Goal: Contribute content: Contribute content

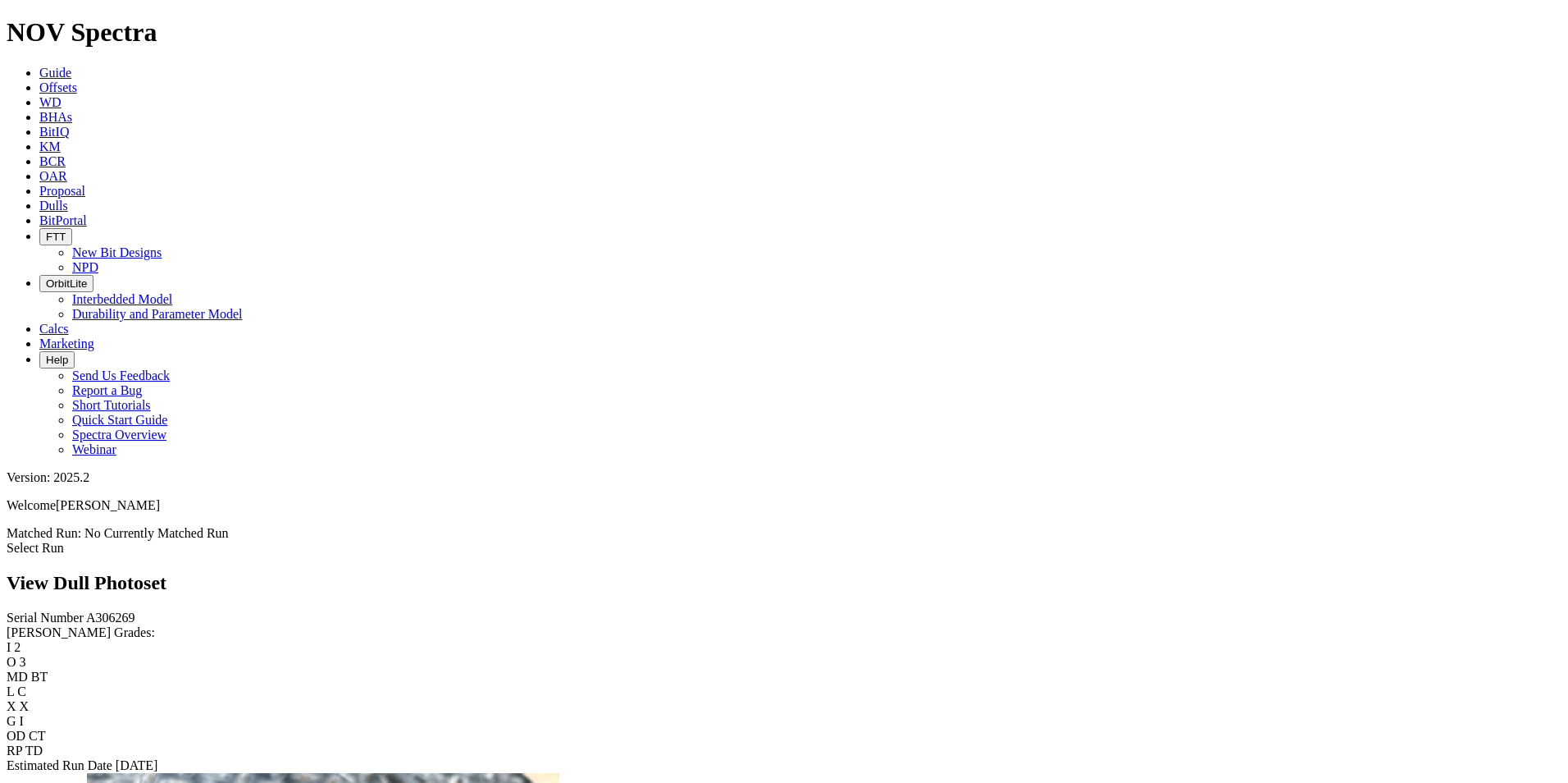
click at [39, 65] on icon at bounding box center [39, 72] width 0 height 14
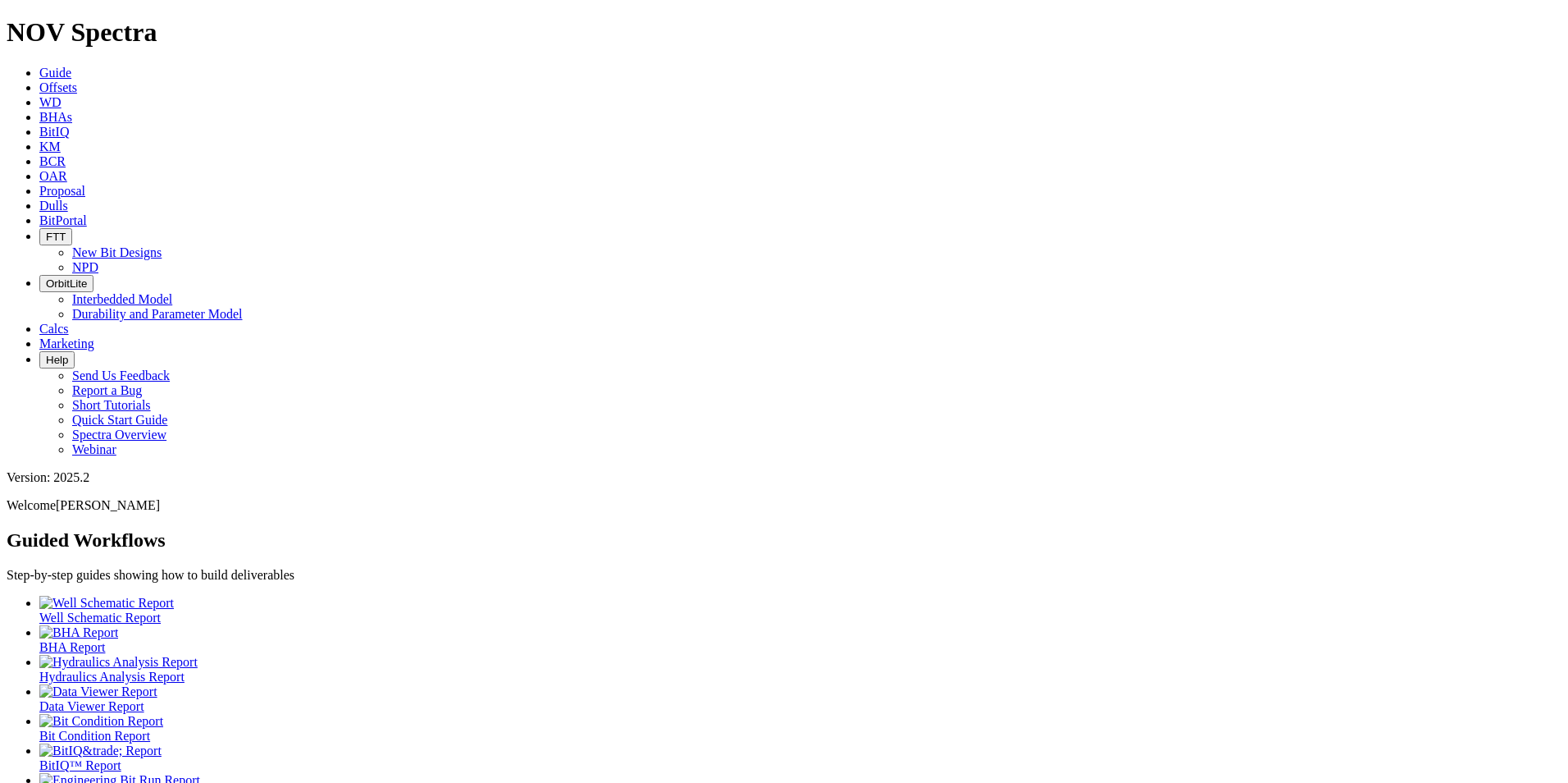
click at [68, 198] on link "Dulls" at bounding box center [54, 205] width 29 height 14
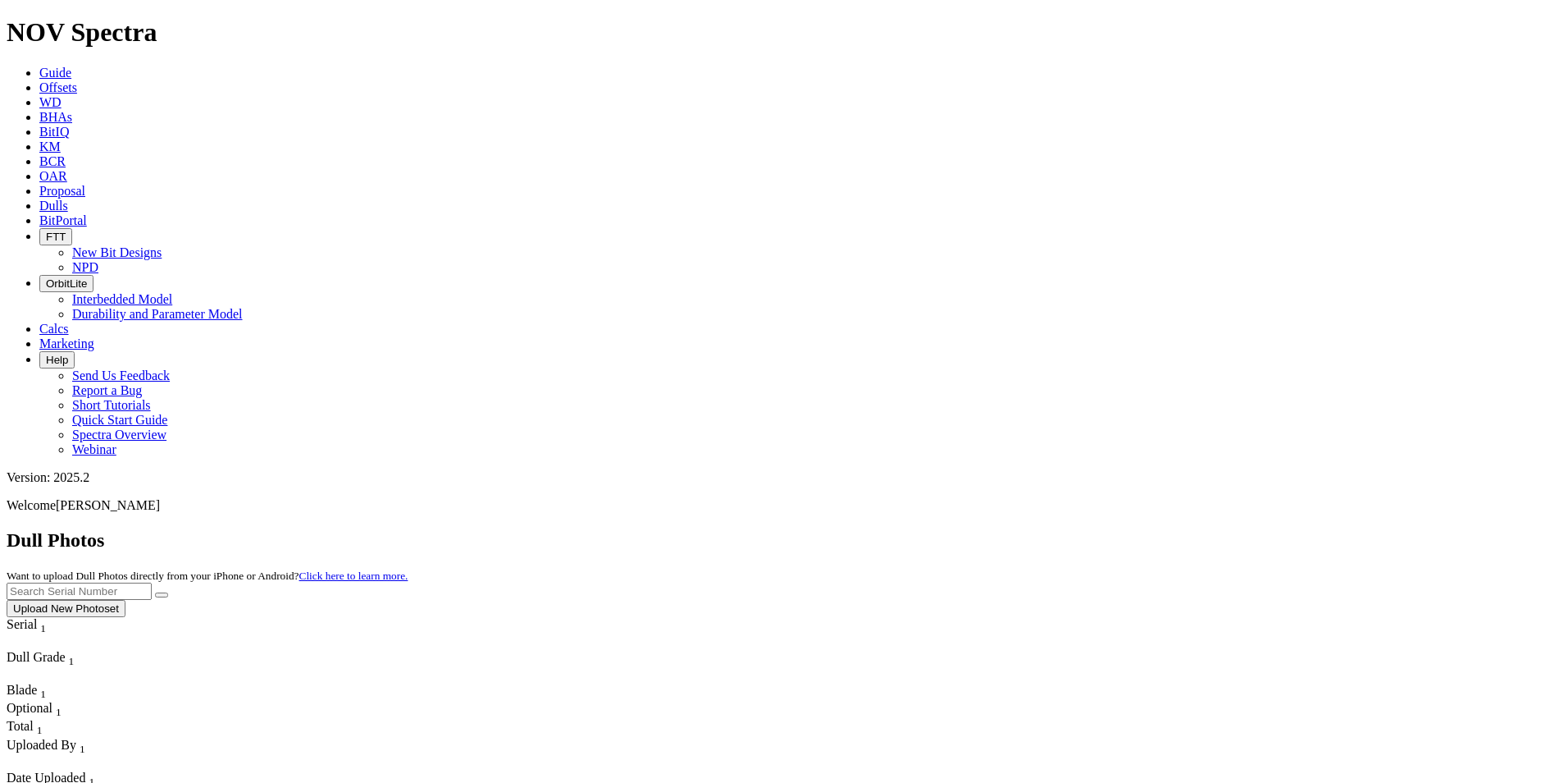
click at [125, 600] on button "Upload New Photoset" at bounding box center [65, 608] width 119 height 17
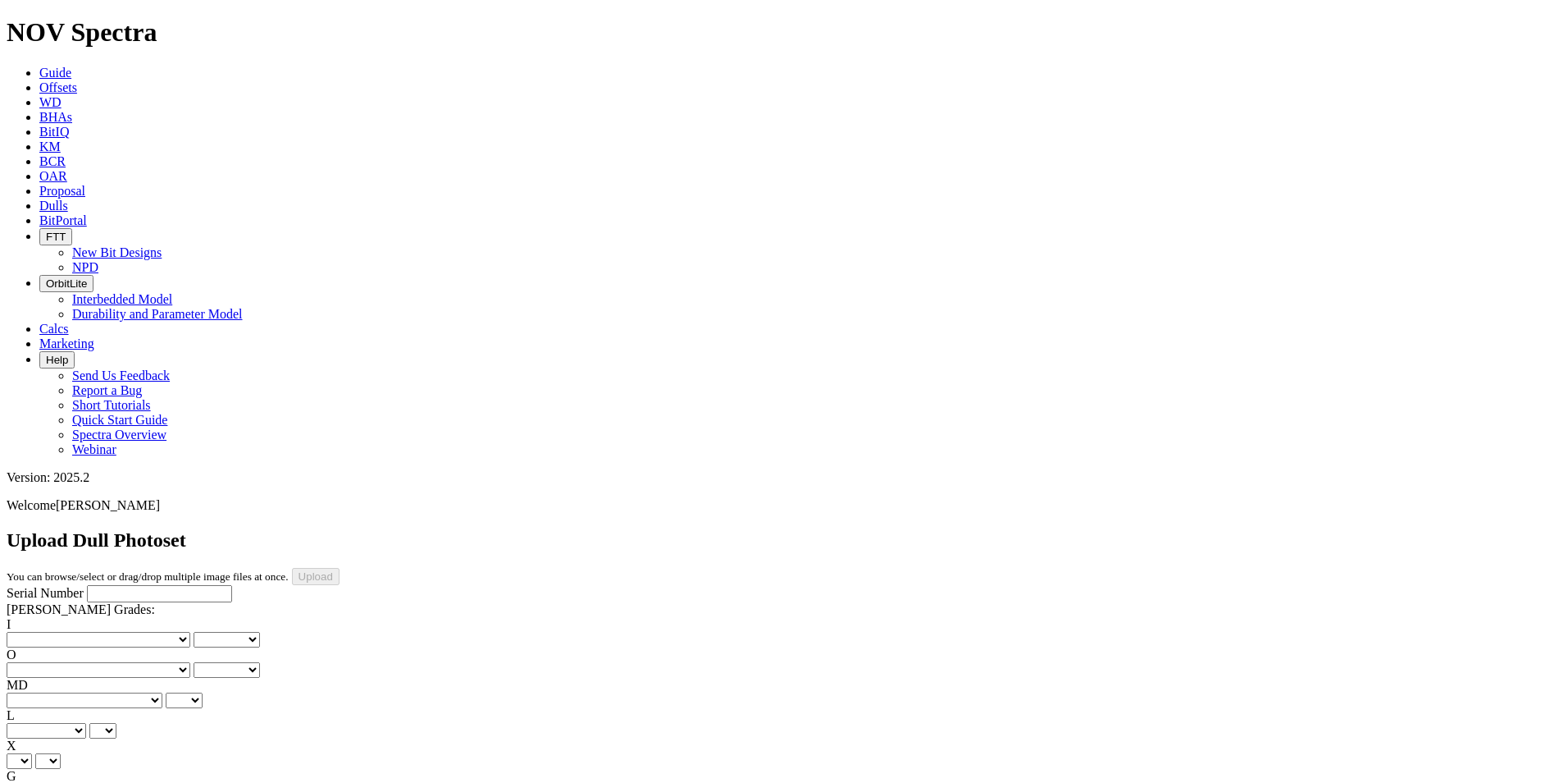
click at [122, 585] on input "Serial Number" at bounding box center [160, 593] width 145 height 17
type input "A318280"
click at [67, 632] on select "No lost, worn or damaged cutters 0 1 2 3 4 5 6 7 8 No diamond table left on any…" at bounding box center [98, 639] width 184 height 15
select select "number:0"
click at [33, 632] on select "No lost, worn or damaged cutters 0 1 2 3 4 5 6 7 8 No diamond table left on any…" at bounding box center [98, 639] width 184 height 15
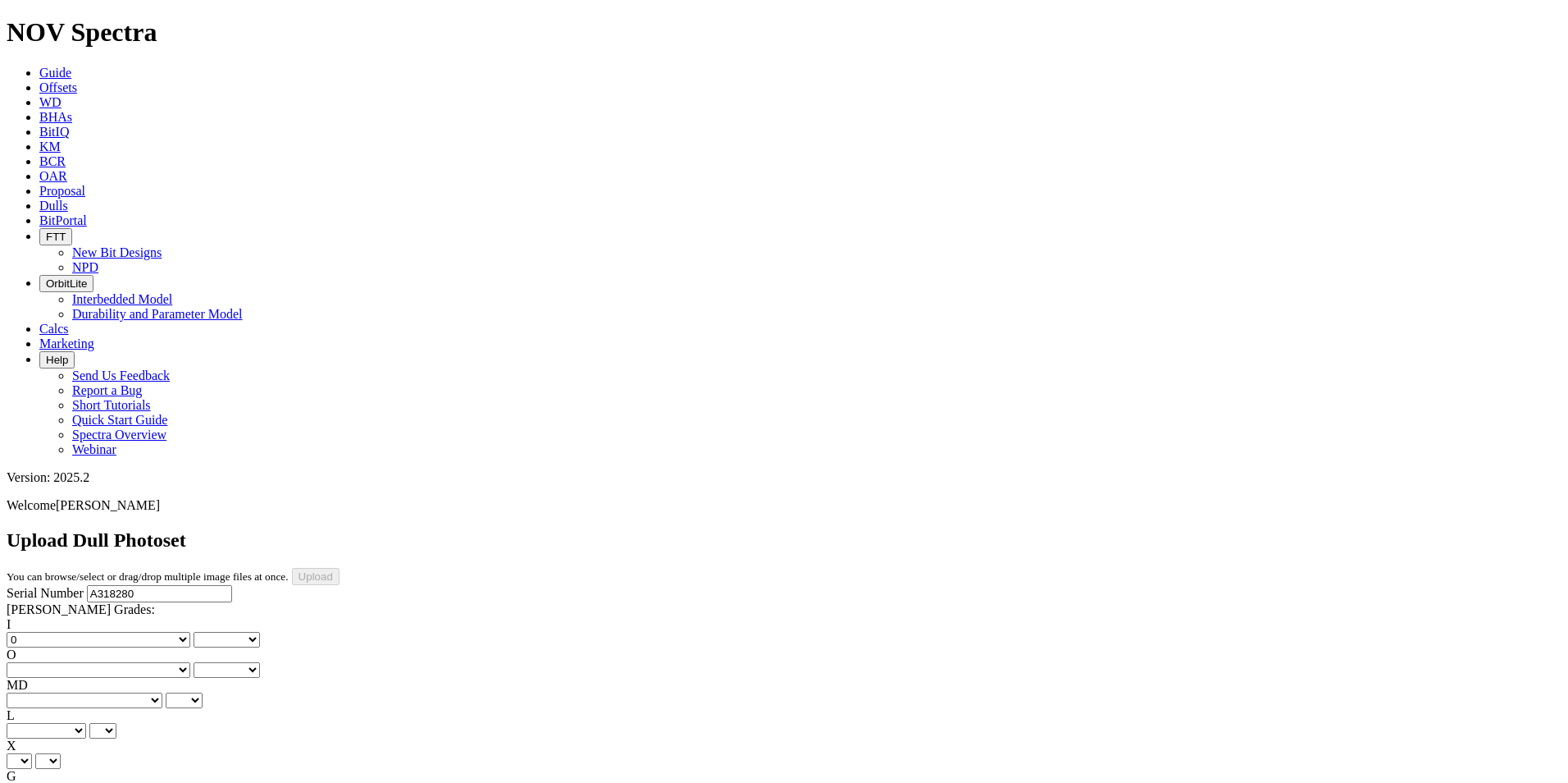
select select "number:0"
click at [164, 662] on select "No lost, worn or damaged cutters 0 1 2 3 4 5 6 7 8 No diamond table left on any…" at bounding box center [98, 669] width 184 height 15
select select "number:1"
click at [116, 662] on select "No lost, worn or damaged cutters 0 1 2 3 4 5 6 7 8 No diamond table left on any…" at bounding box center [98, 669] width 184 height 15
select select "number:1"
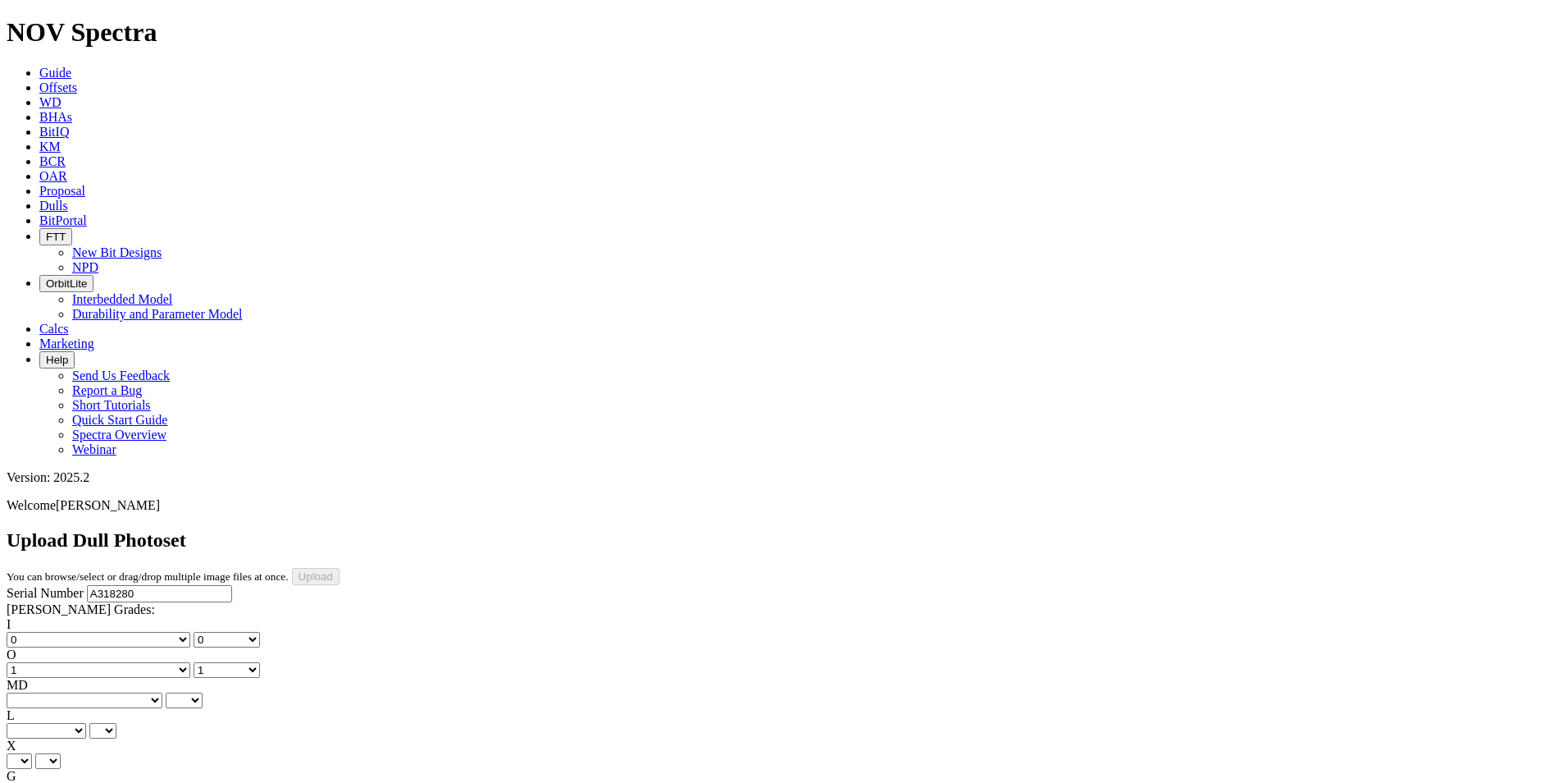
click at [90, 693] on select "BF - Bond Failure BT - Broken Teeth/Cutters BU - Balled Up Bit CR - Cored CT - …" at bounding box center [84, 700] width 155 height 15
select select "string:CT"
click at [33, 693] on select "BF - Bond Failure BT - Broken Teeth/Cutters BU - Balled Up Bit CR - Cored CT - …" at bounding box center [84, 700] width 155 height 15
select select "string:CT"
click at [86, 723] on select "A - All C - Cone G - Gauge N - Nose S - Shoulder T - Taper" at bounding box center [46, 730] width 80 height 15
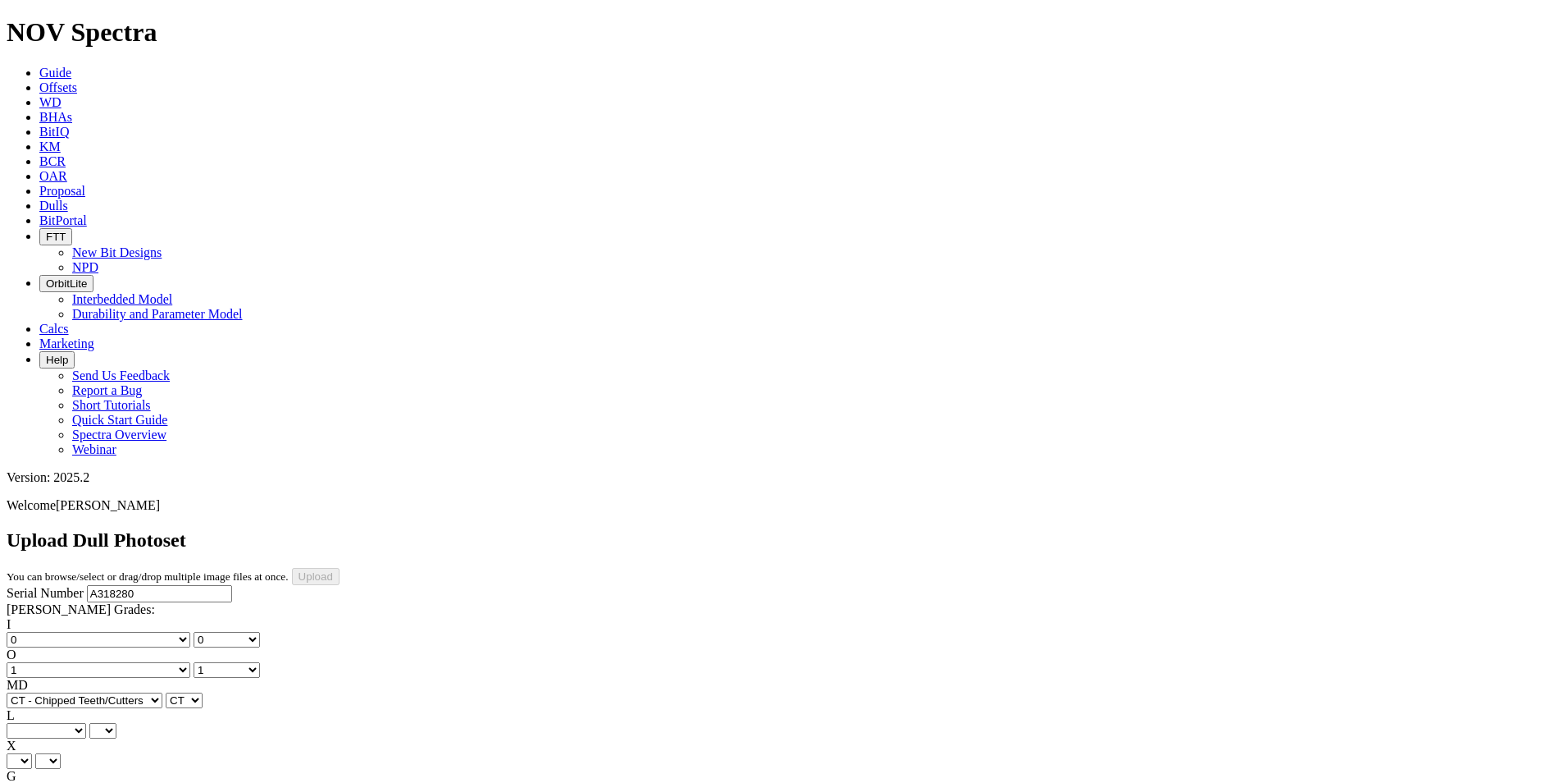
select select "string:S"
click at [86, 723] on select "A - All C - Cone G - Gauge N - Nose S - Shoulder T - Taper" at bounding box center [46, 730] width 80 height 15
select select "string:S"
click at [32, 753] on select "X" at bounding box center [19, 760] width 25 height 15
select select "string:X"
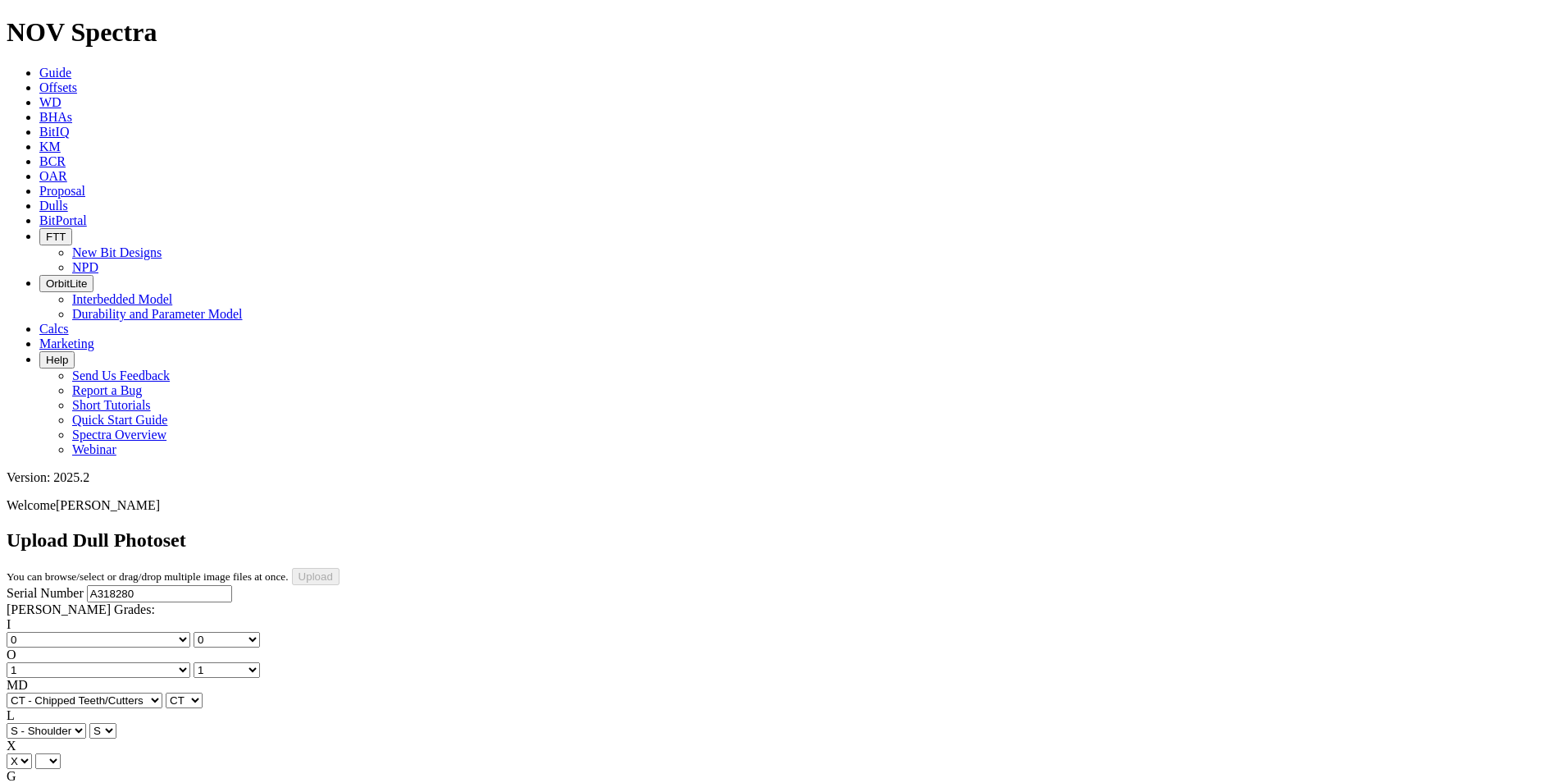
click at [32, 753] on select "X" at bounding box center [19, 760] width 25 height 15
select select "string:X"
click at [173, 782] on select "Unknown I - In Gauge 1 - 1/16 in Undergauge" 2 - 2/16 in Undergauge = ⅛ in" 8 -…" at bounding box center [90, 791] width 167 height 15
select select "string:_"
click at [116, 782] on select "Unknown I - In Gauge 1 - 1/16 in Undergauge" 2 - 2/16 in Undergauge = ⅛ in" 8 -…" at bounding box center [90, 791] width 167 height 15
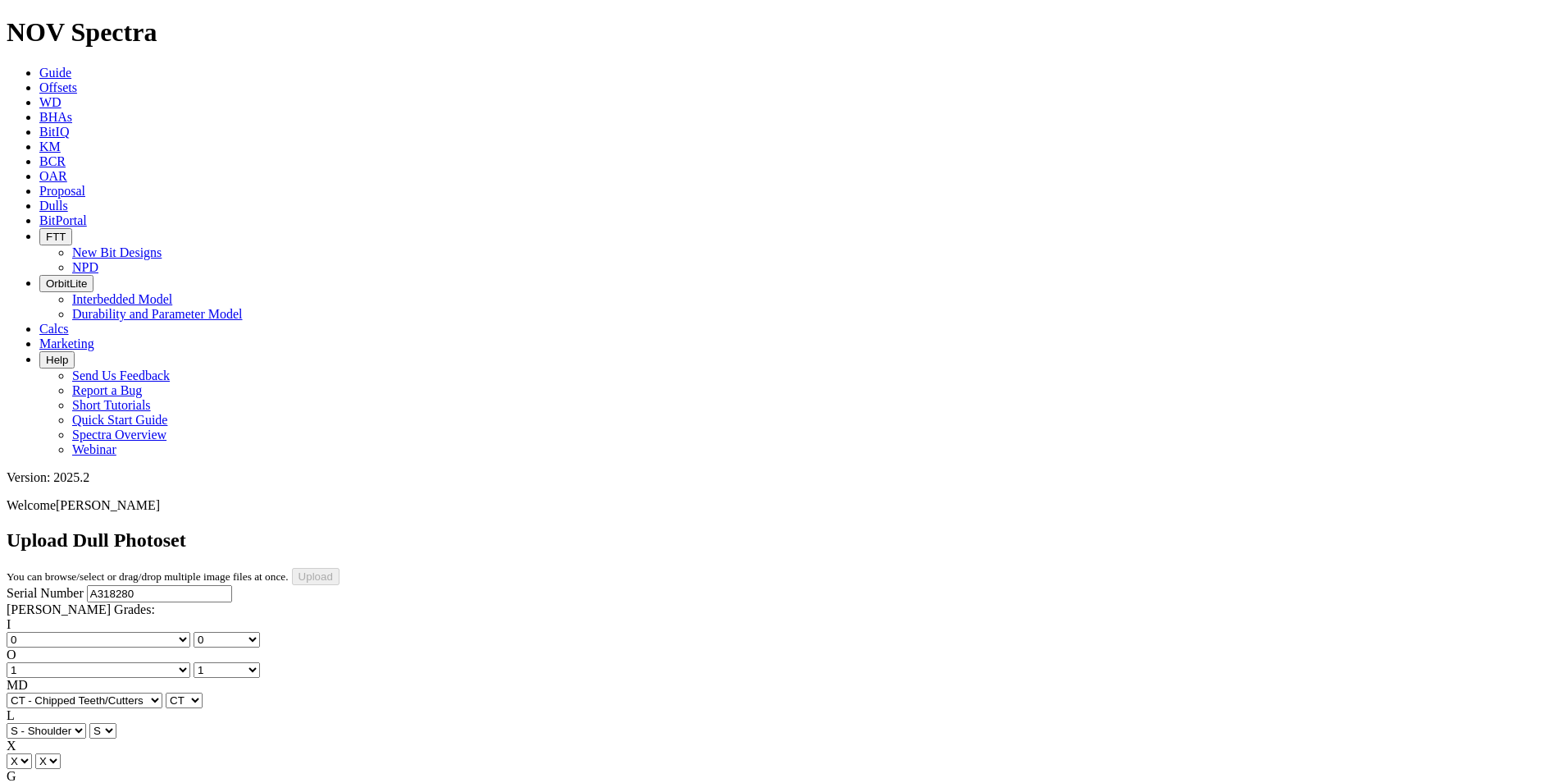
select select "string:_"
drag, startPoint x: 94, startPoint y: 441, endPoint x: 85, endPoint y: 442, distance: 9.1
select select "string:NO"
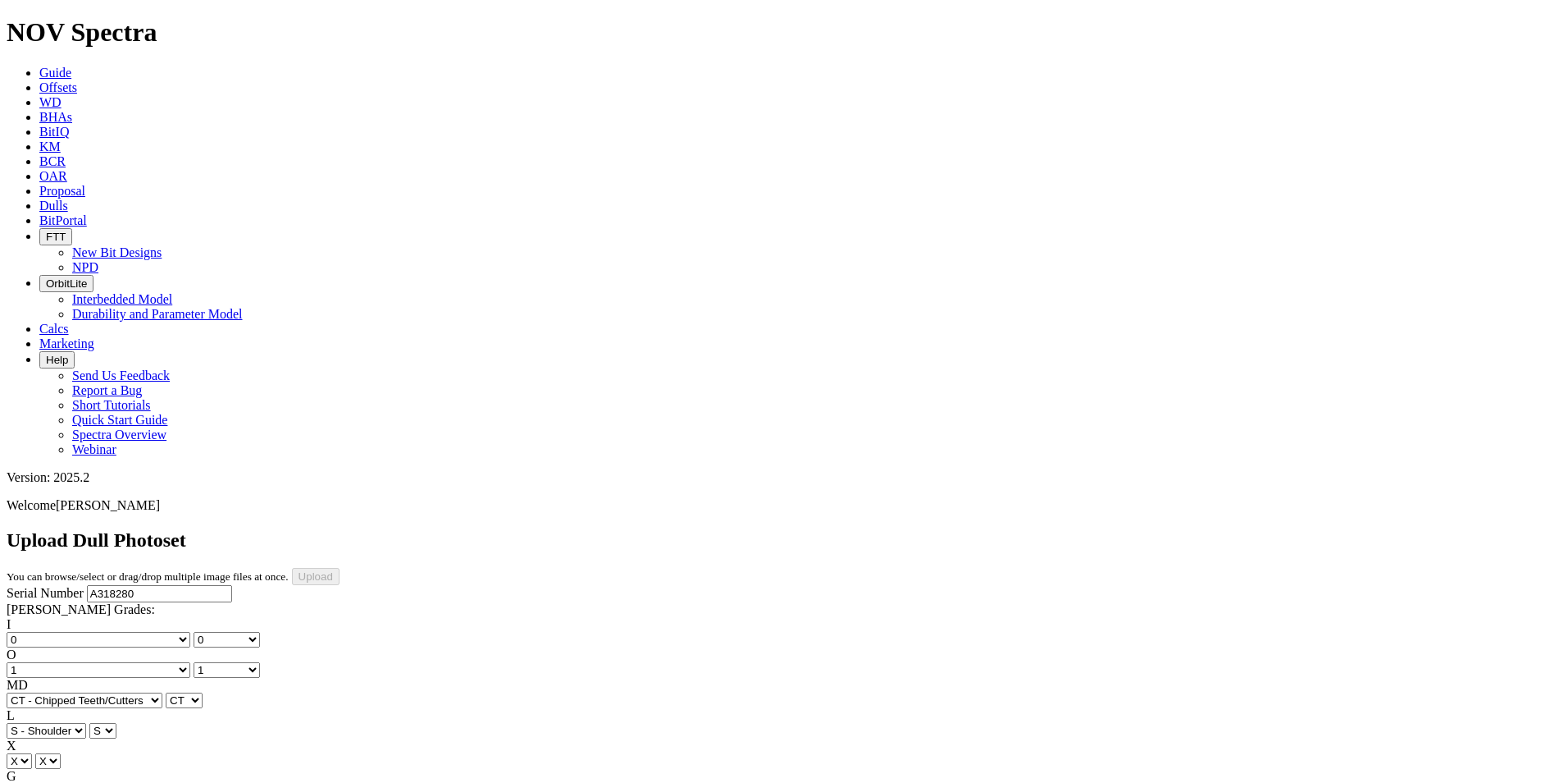
select select "string:NO"
select select "string:_"
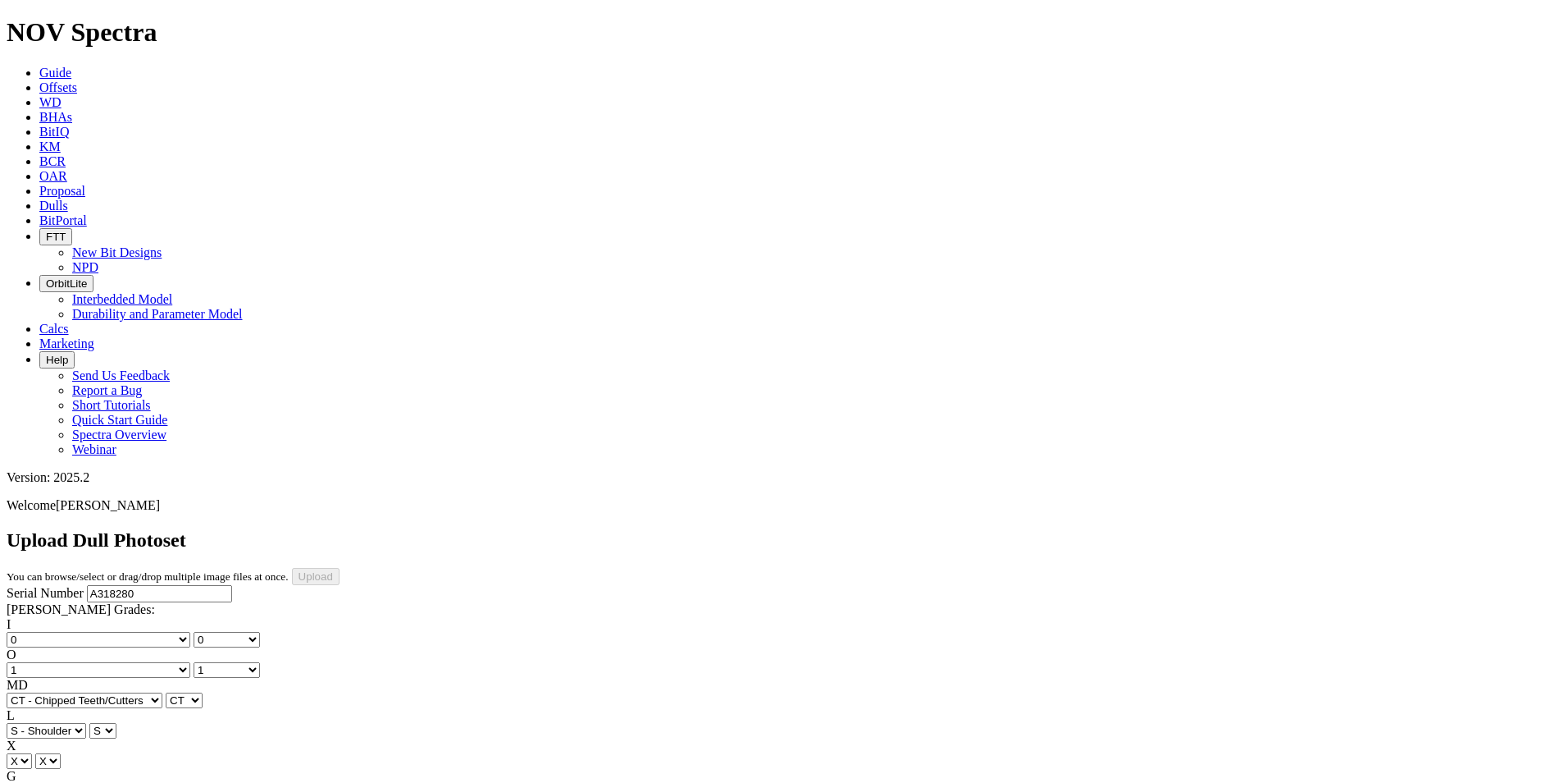
type input "8/5/25"
click at [340, 567] on input "Upload" at bounding box center [315, 576] width 47 height 17
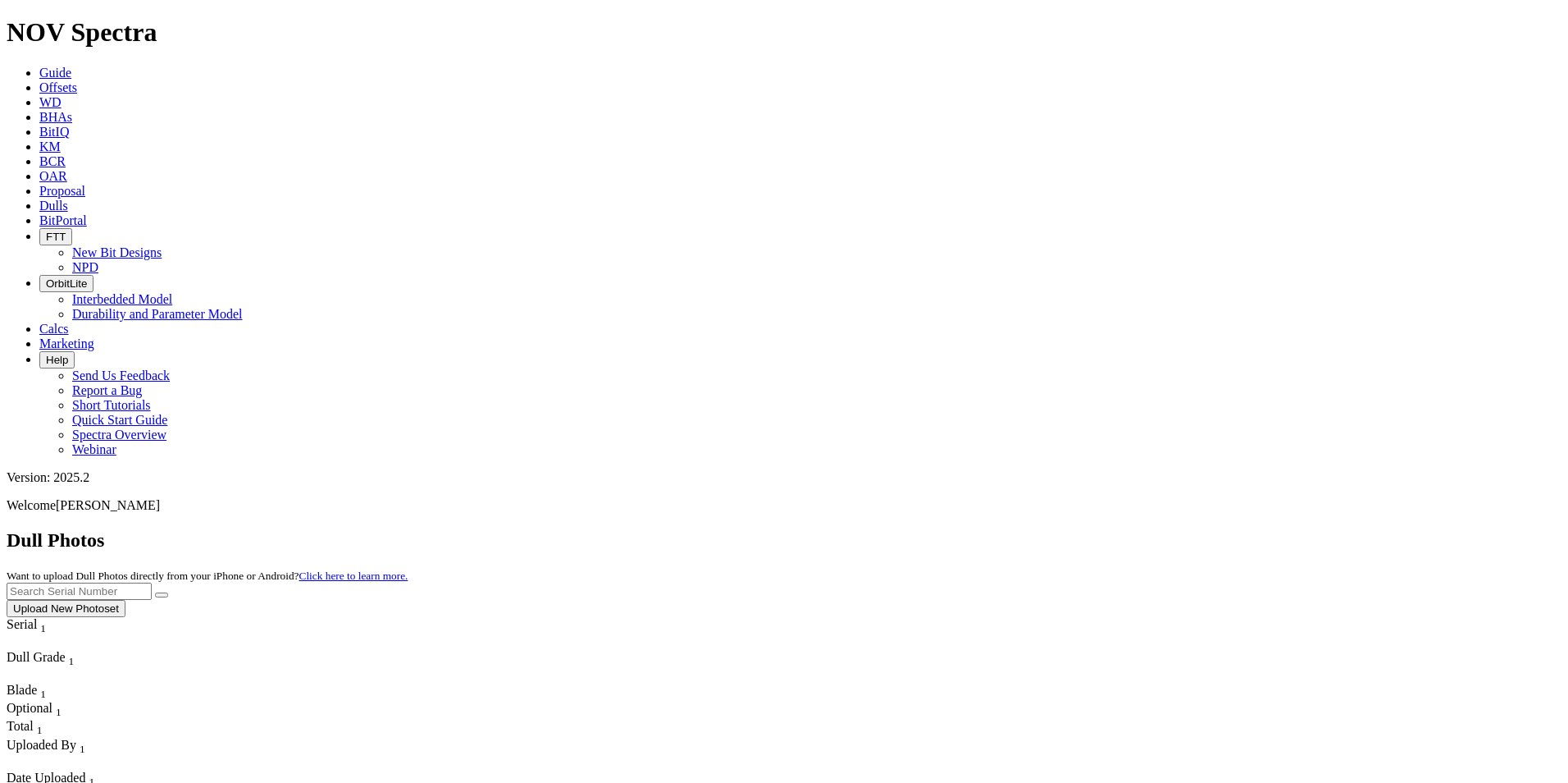
click at [125, 600] on button "Upload New Photoset" at bounding box center [65, 608] width 119 height 17
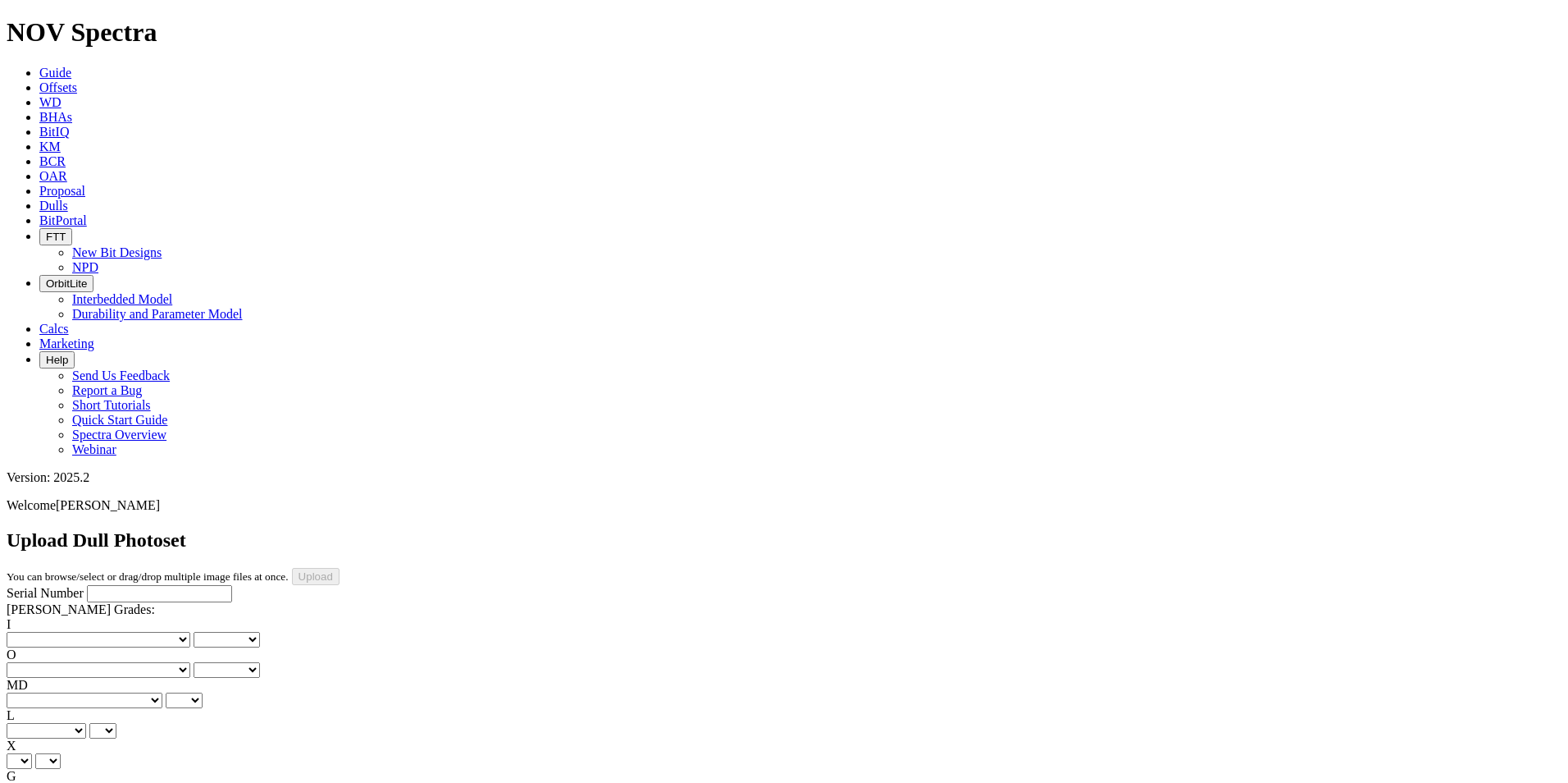
click at [39, 65] on icon at bounding box center [39, 72] width 0 height 14
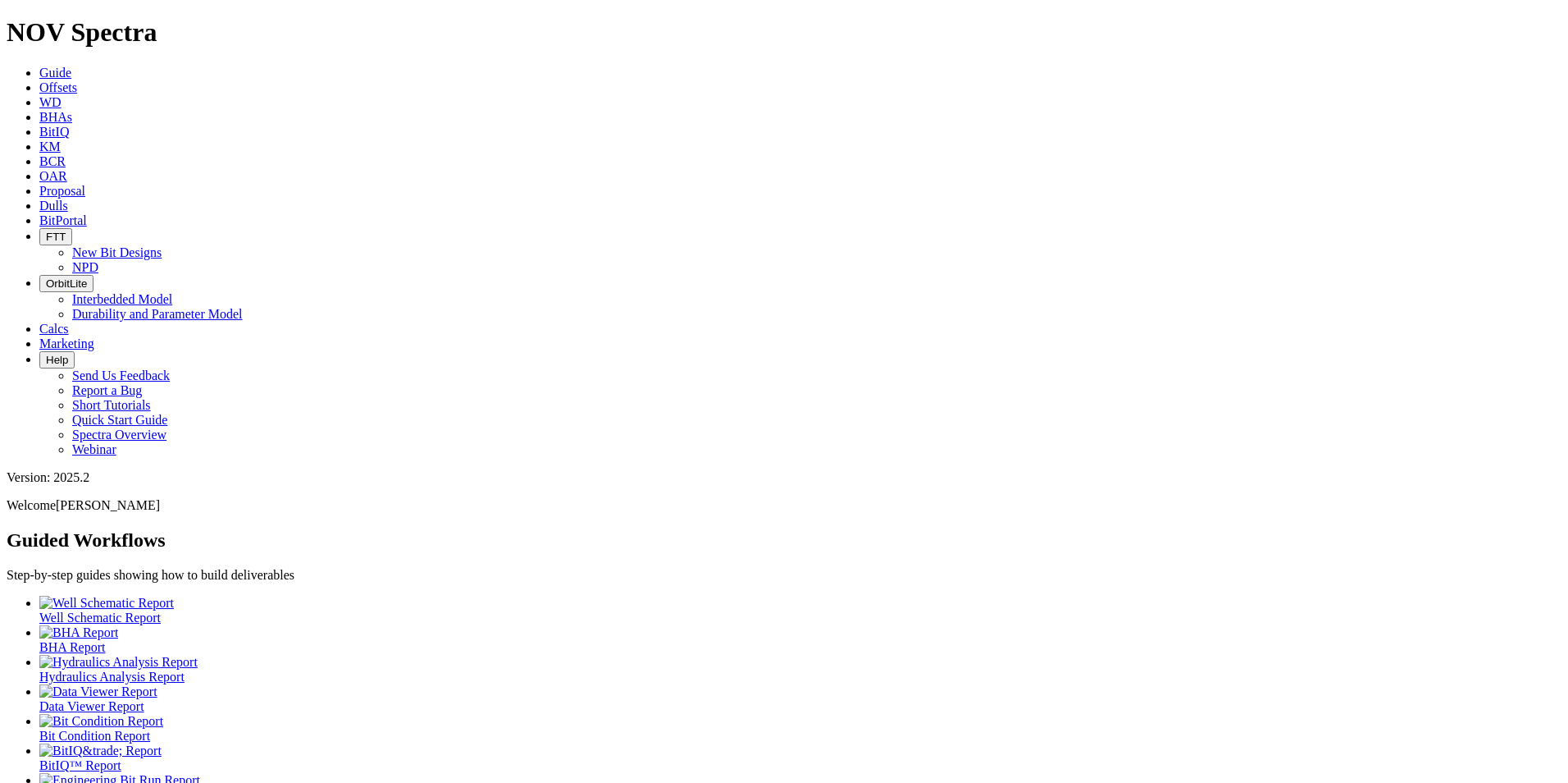
click at [68, 198] on link "Dulls" at bounding box center [54, 205] width 29 height 14
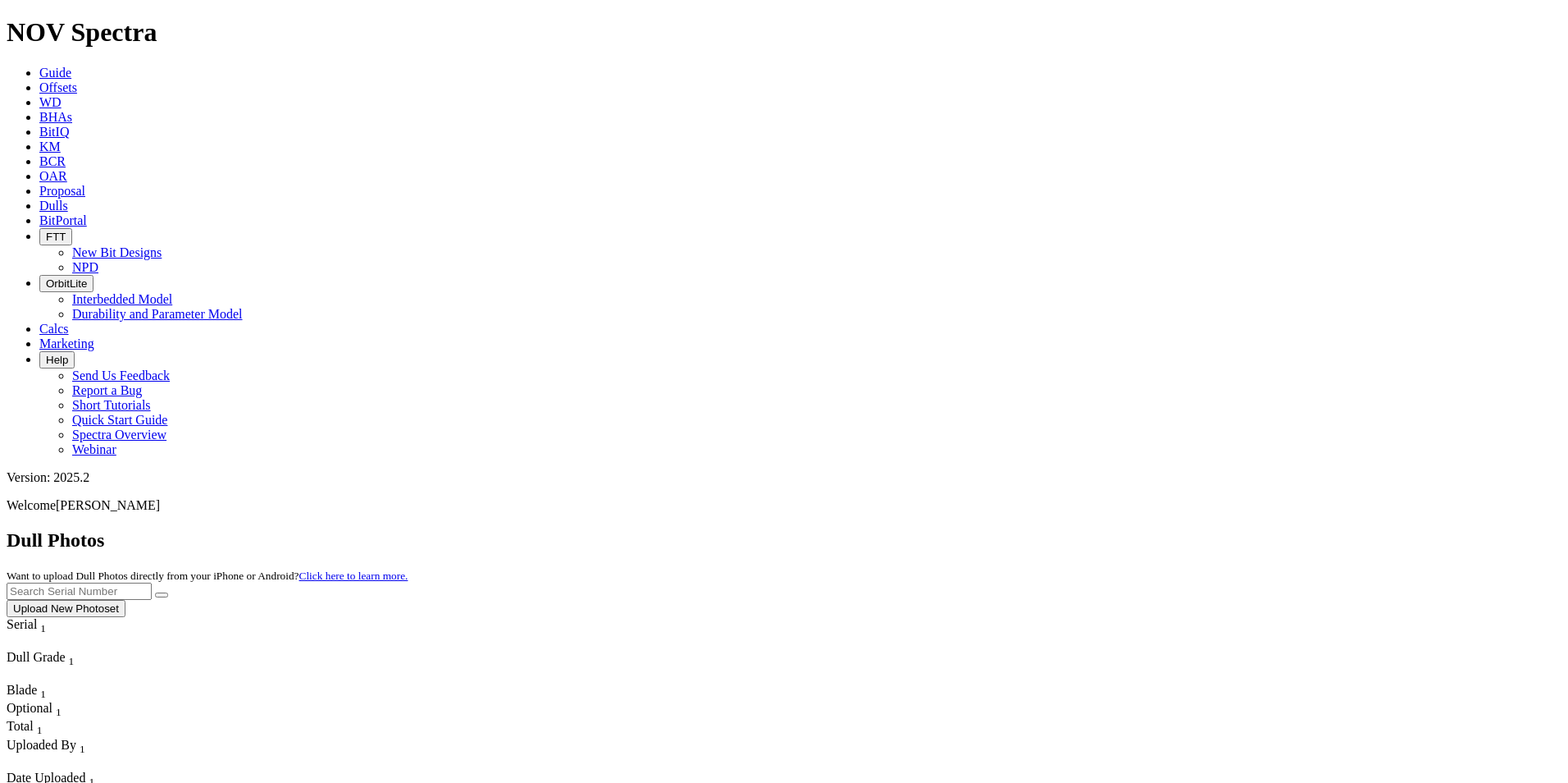
click at [125, 600] on button "Upload New Photoset" at bounding box center [65, 608] width 119 height 17
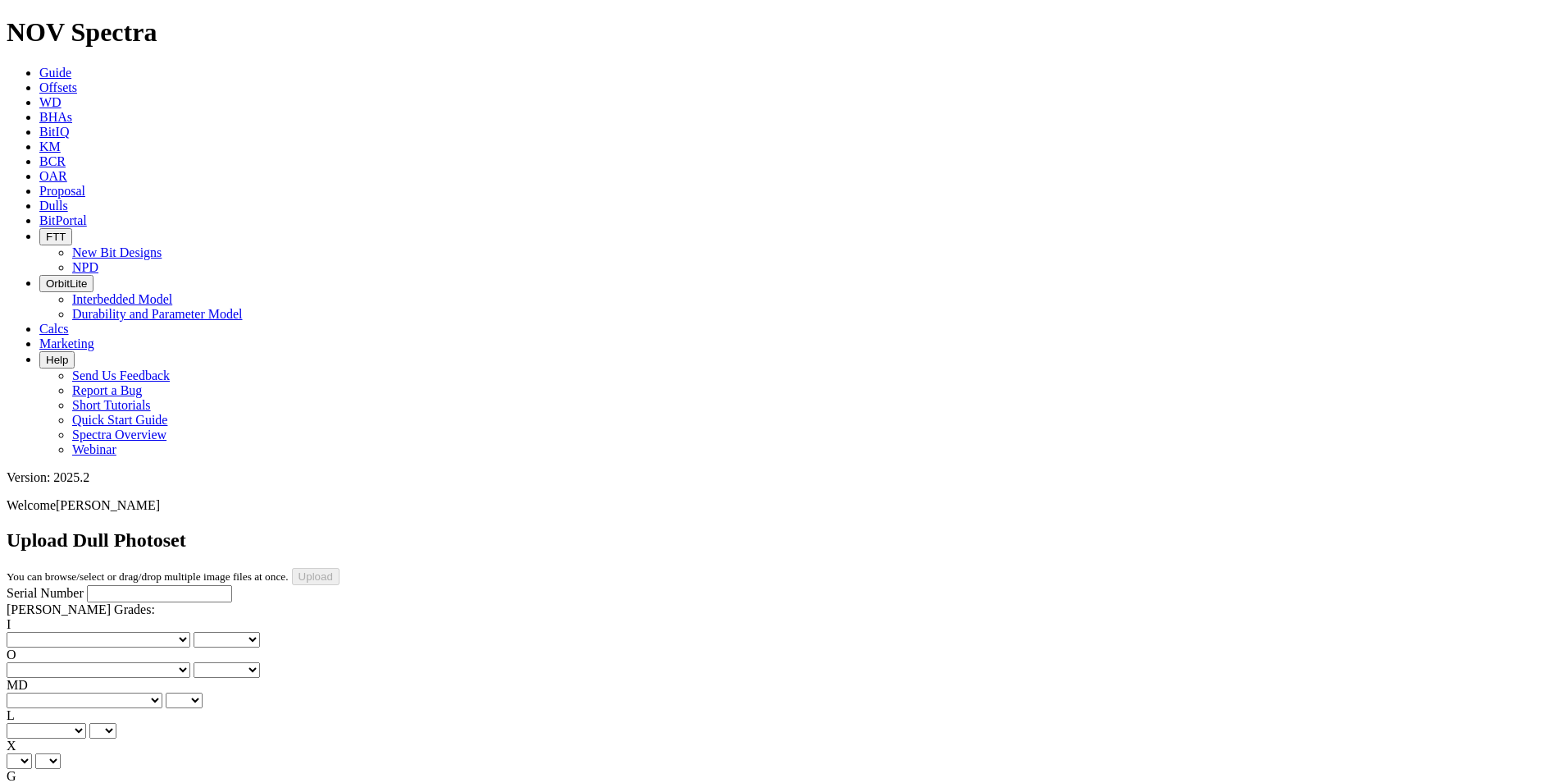
scroll to position [139, 0]
click at [94, 585] on input "Serial Number" at bounding box center [160, 593] width 145 height 17
type input "a"
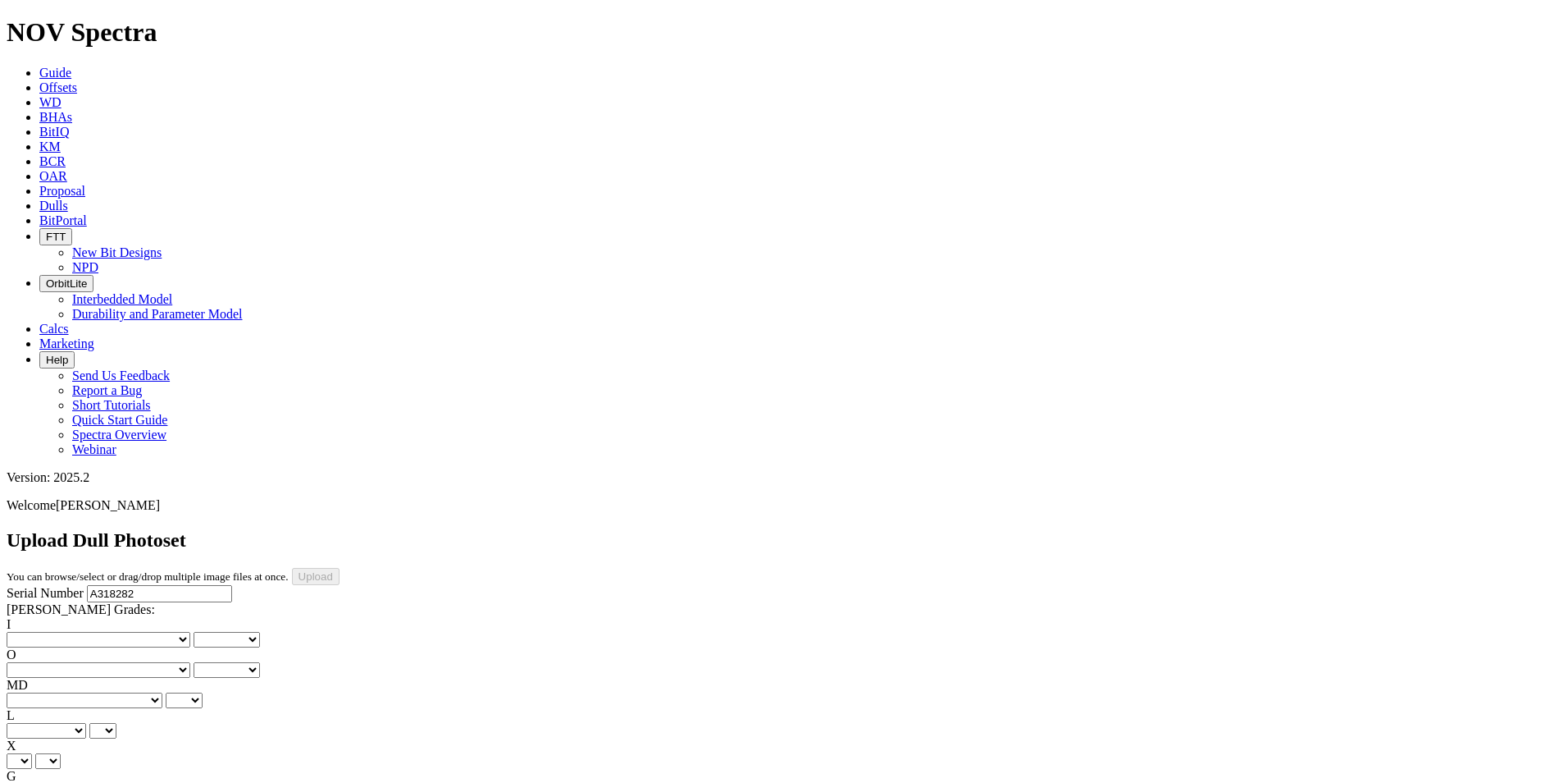
type input "A318282"
click at [89, 632] on select "No lost, worn or damaged cutters 0 1 2 3 4 5 6 7 8 No diamond table left on any…" at bounding box center [98, 639] width 184 height 15
select select "number:2"
click at [33, 632] on select "No lost, worn or damaged cutters 0 1 2 3 4 5 6 7 8 No diamond table left on any…" at bounding box center [98, 639] width 184 height 15
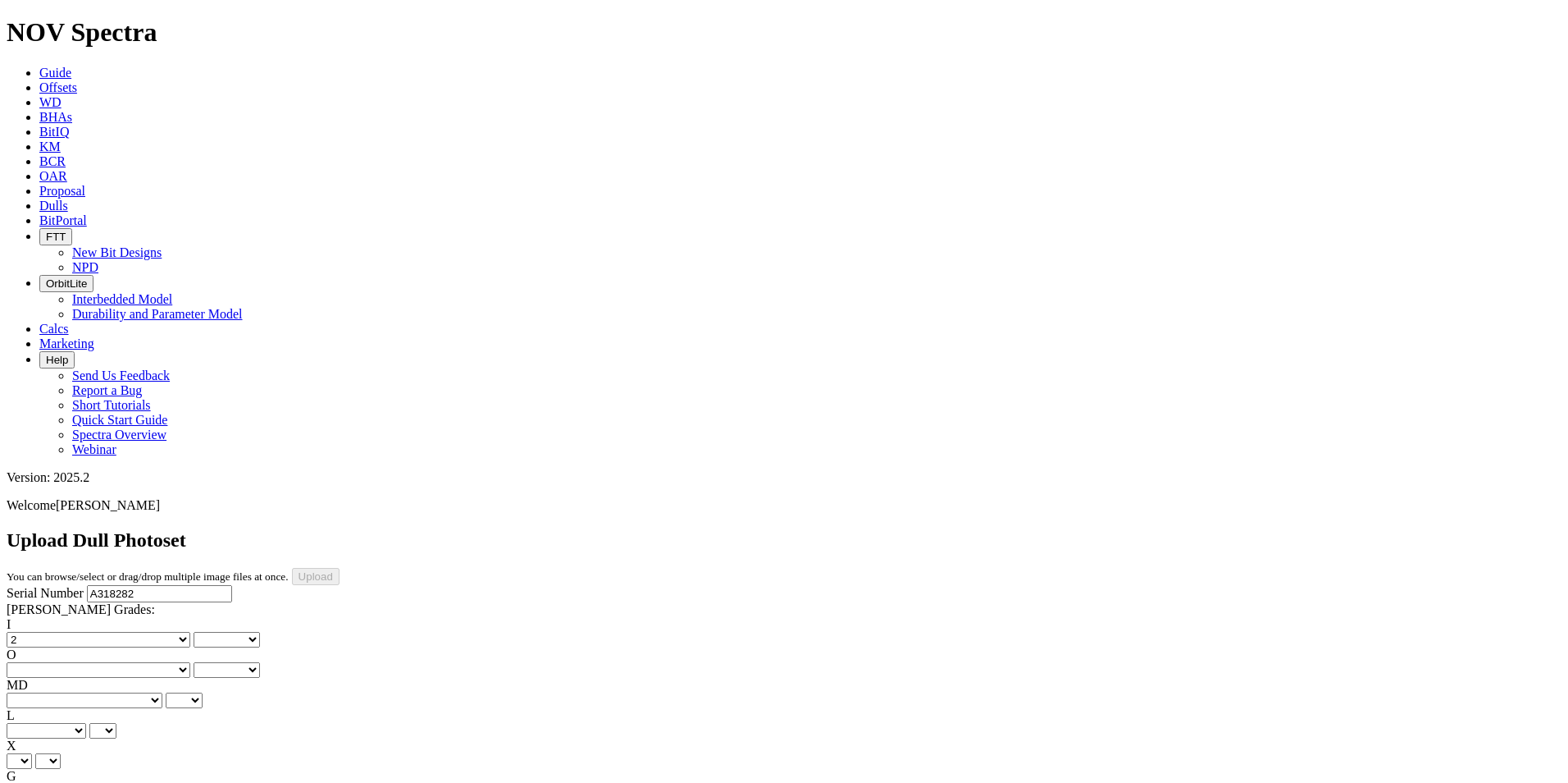
select select "number:2"
drag, startPoint x: 175, startPoint y: 257, endPoint x: 166, endPoint y: 265, distance: 12.0
click at [175, 662] on select "No lost, worn or damaged cutters 0 1 2 3 4 5 6 7 8 No diamond table left on any…" at bounding box center [98, 669] width 184 height 15
select select "number:2"
click at [116, 662] on select "No lost, worn or damaged cutters 0 1 2 3 4 5 6 7 8 No diamond table left on any…" at bounding box center [98, 669] width 184 height 15
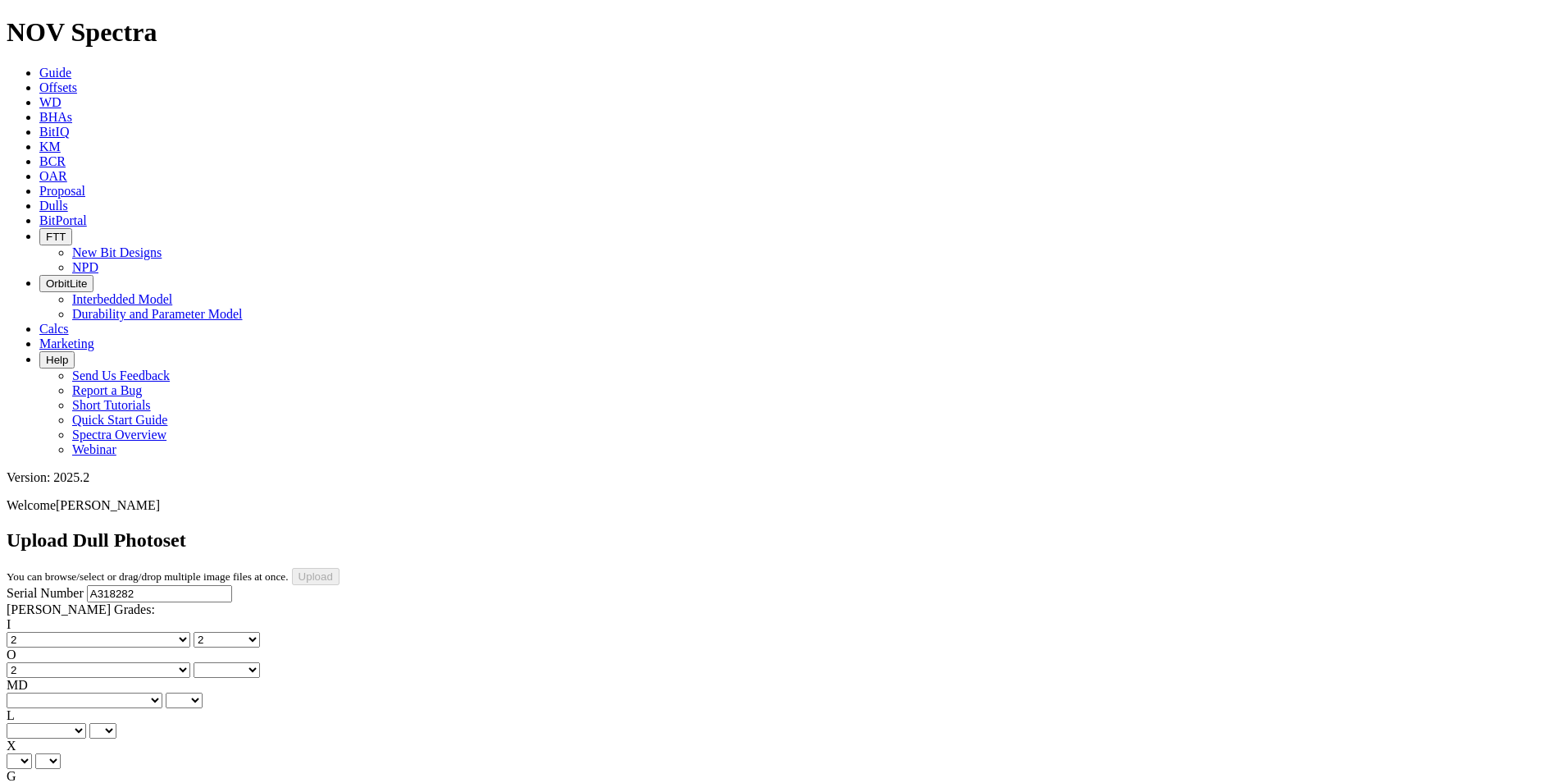
select select "number:2"
click at [93, 693] on select "BF - Bond Failure BT - Broken Teeth/Cutters BU - Balled Up Bit CR - Cored CT - …" at bounding box center [84, 700] width 155 height 15
select select "string:BT"
click at [33, 693] on select "BF - Bond Failure BT - Broken Teeth/Cutters BU - Balled Up Bit CR - Cored CT - …" at bounding box center [84, 700] width 155 height 15
select select "string:BT"
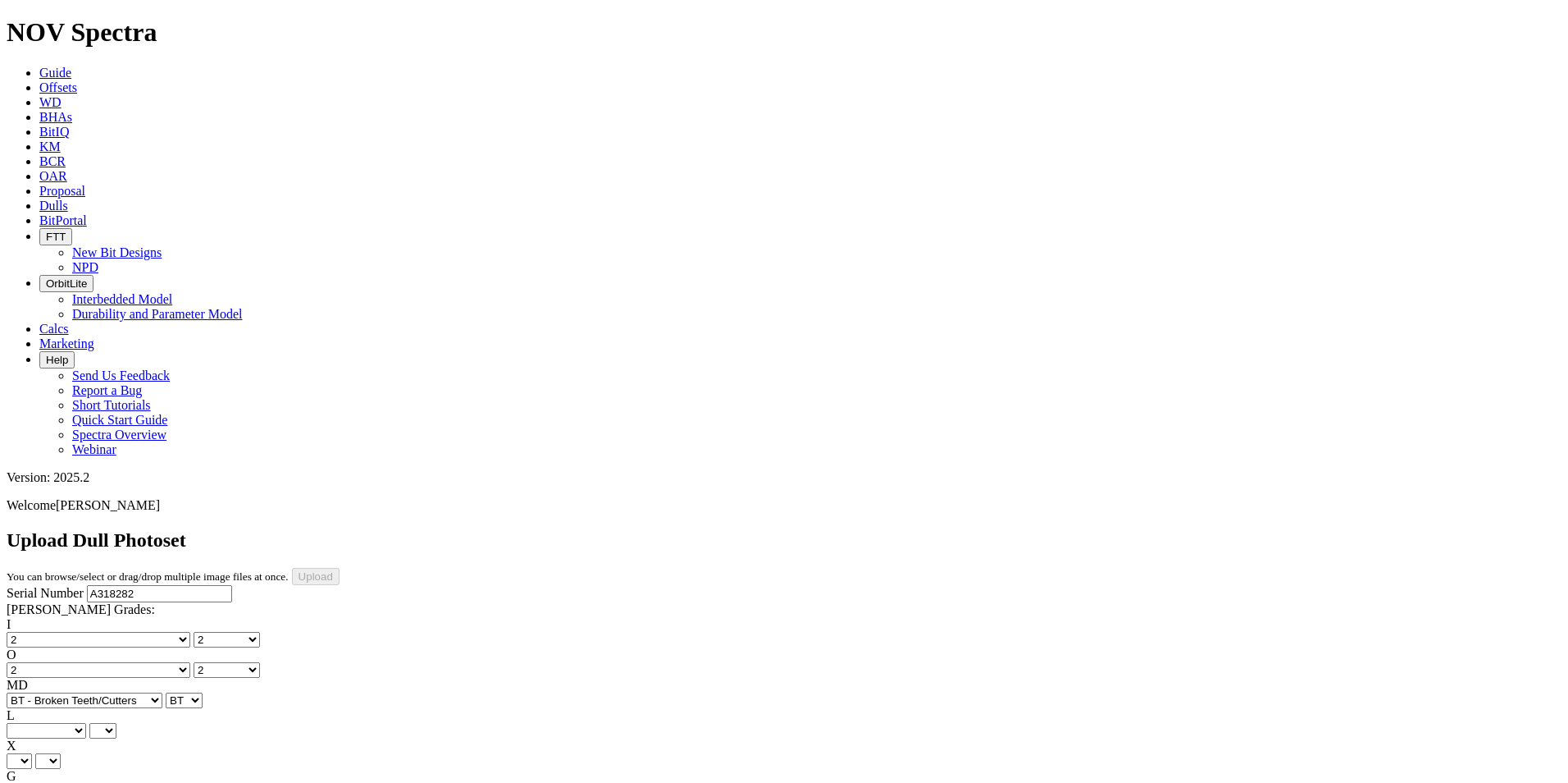
click at [86, 723] on select "A - All C - Cone G - Gauge N - Nose S - Shoulder T - Taper" at bounding box center [46, 730] width 80 height 15
select select "string:C"
click at [86, 723] on select "A - All C - Cone G - Gauge N - Nose S - Shoulder T - Taper" at bounding box center [46, 730] width 80 height 15
select select "string:C"
click at [32, 753] on select "X" at bounding box center [19, 760] width 25 height 15
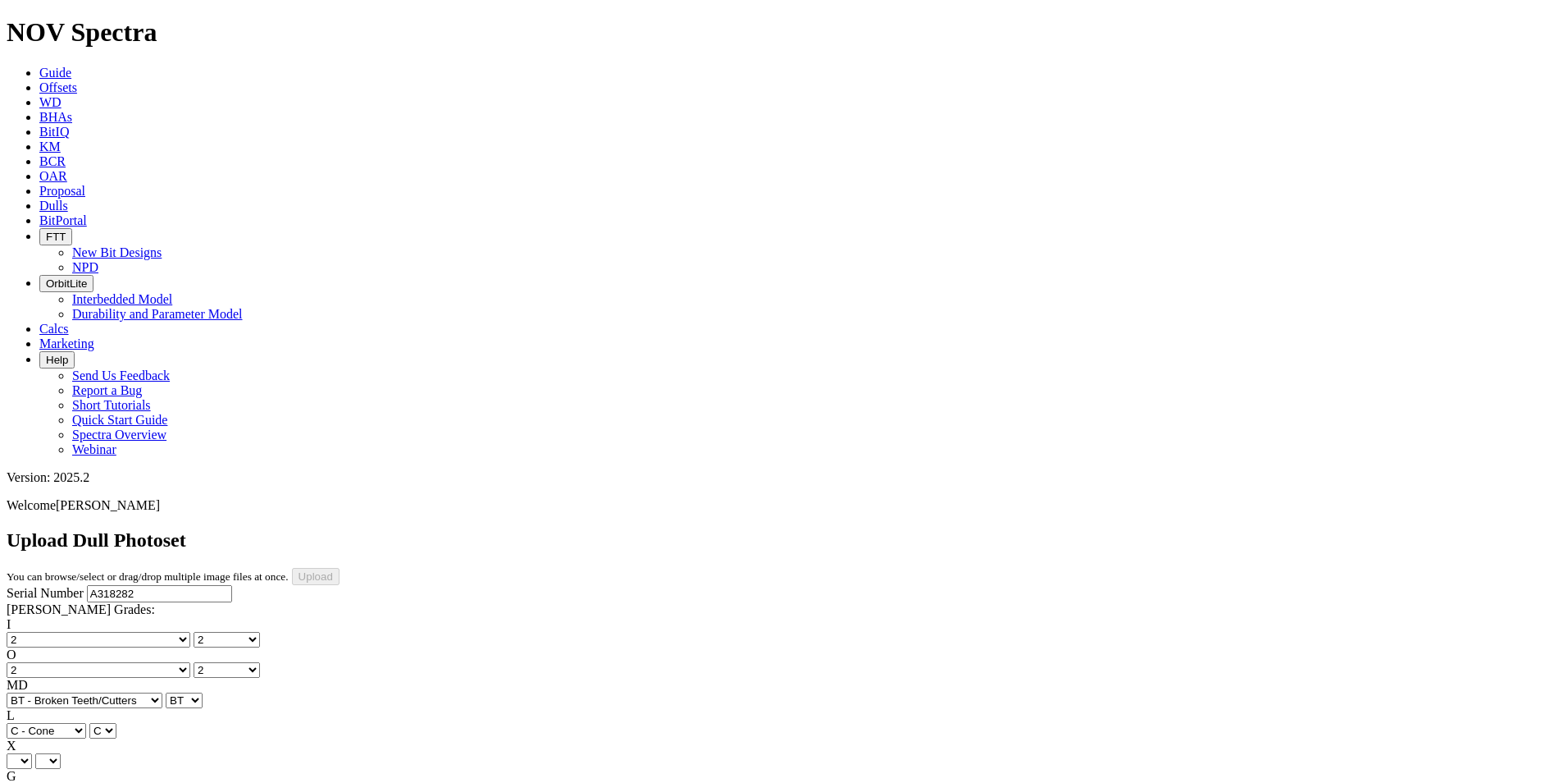
select select "string:X"
click at [32, 753] on select "X" at bounding box center [19, 760] width 25 height 15
select select "string:X"
click at [123, 782] on select "Unknown I - In Gauge 1 - 1/16 in Undergauge" 2 - 2/16 in Undergauge = ⅛ in" 8 -…" at bounding box center [90, 791] width 167 height 15
select select "string:_"
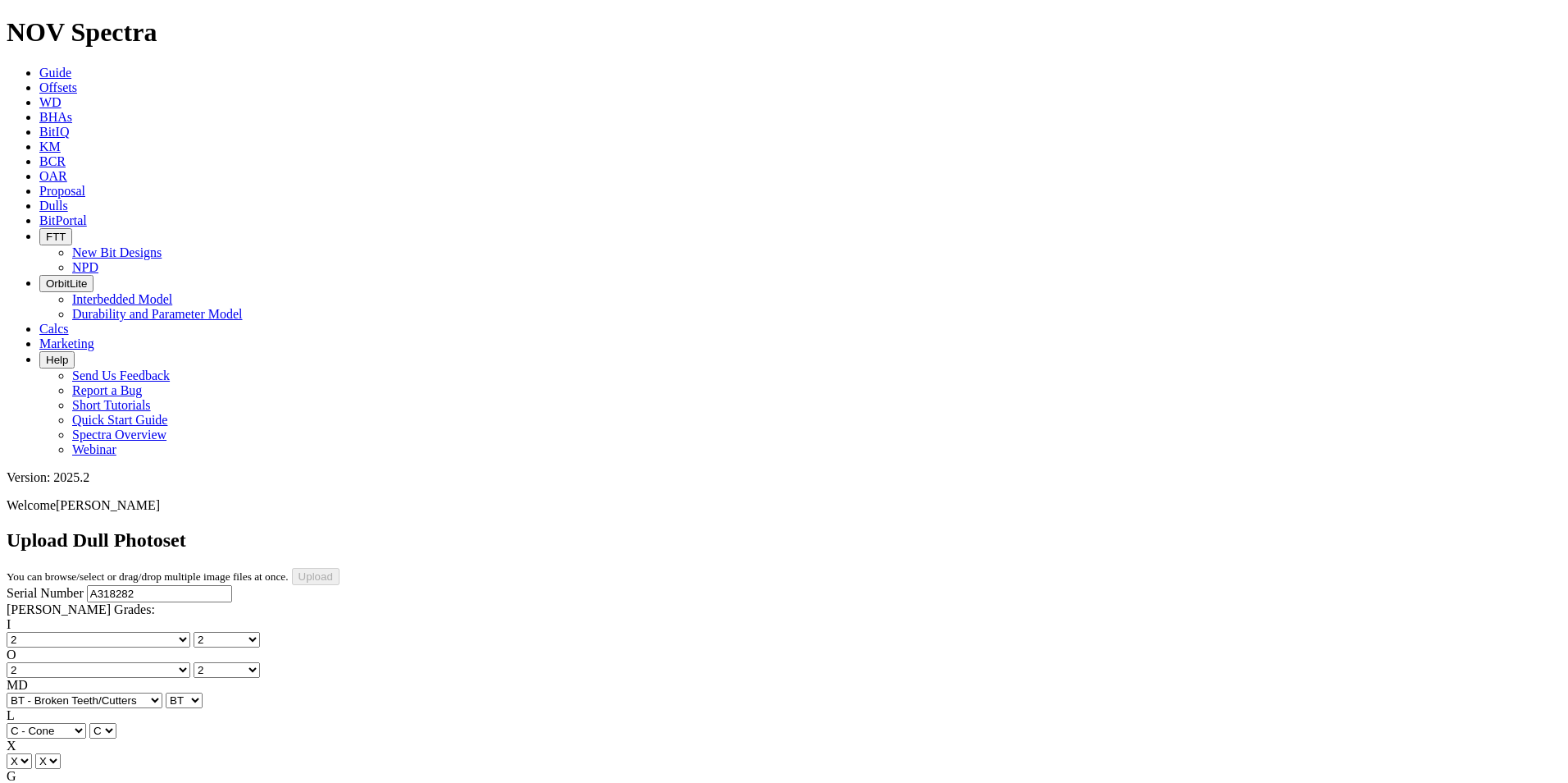
click at [116, 782] on select "Unknown I - In Gauge 1 - 1/16 in Undergauge" 2 - 2/16 in Undergauge = ⅛ in" 8 -…" at bounding box center [90, 791] width 167 height 15
select select "string:_"
select select "string:NO"
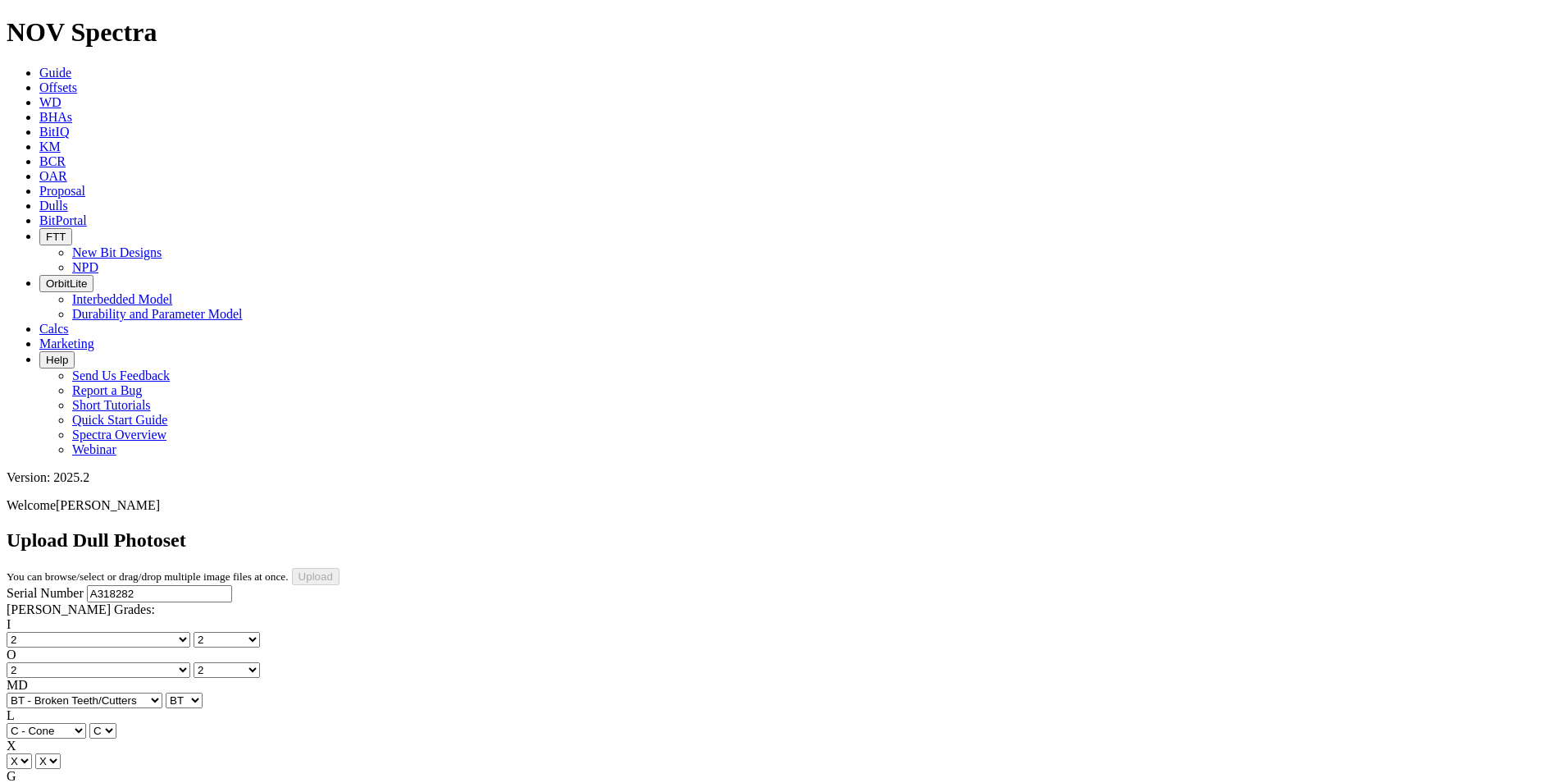
select select "string:NO"
select select "string:_"
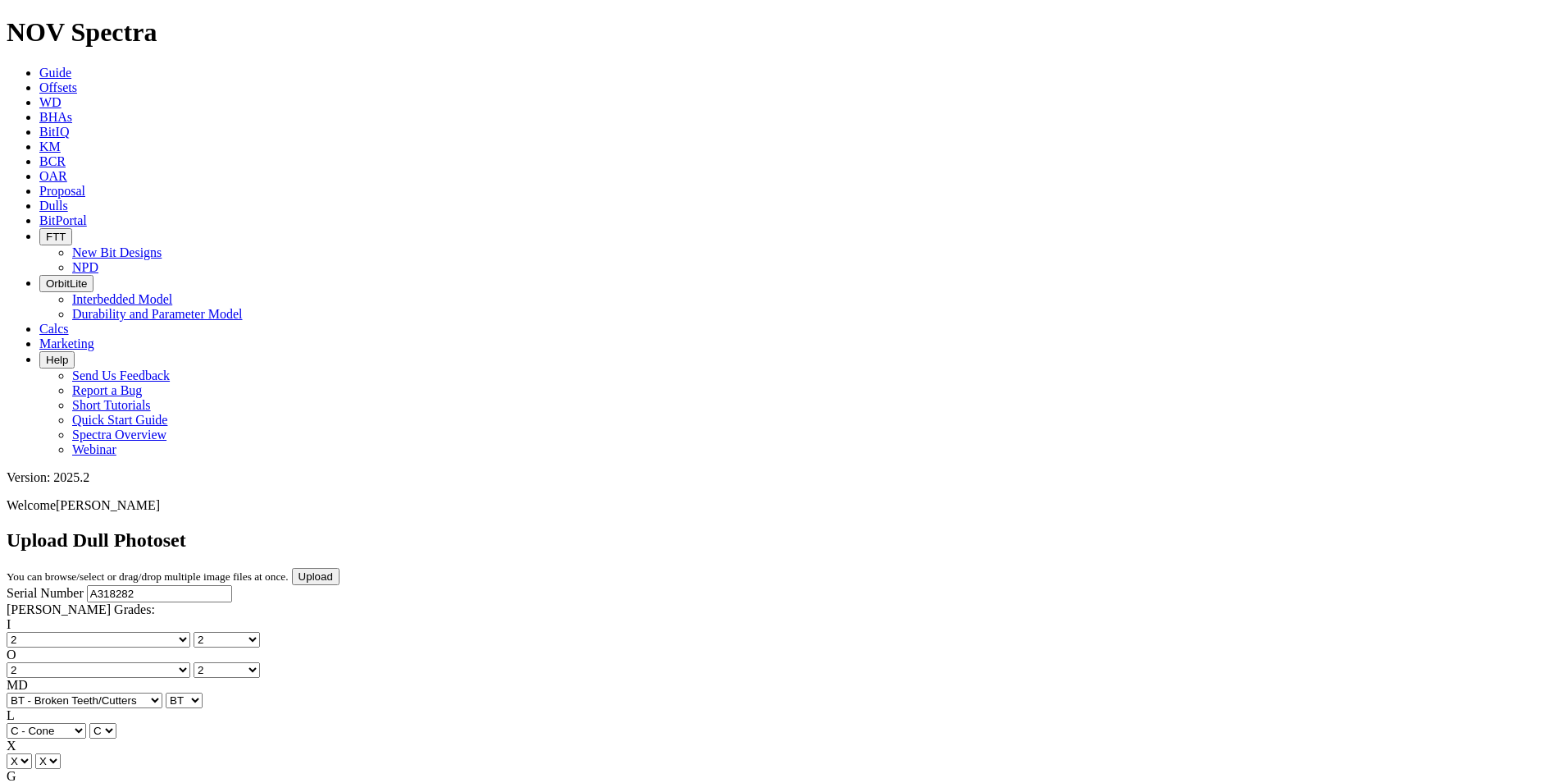
type input "7/23/25"
click at [340, 567] on input "Upload" at bounding box center [315, 576] width 47 height 17
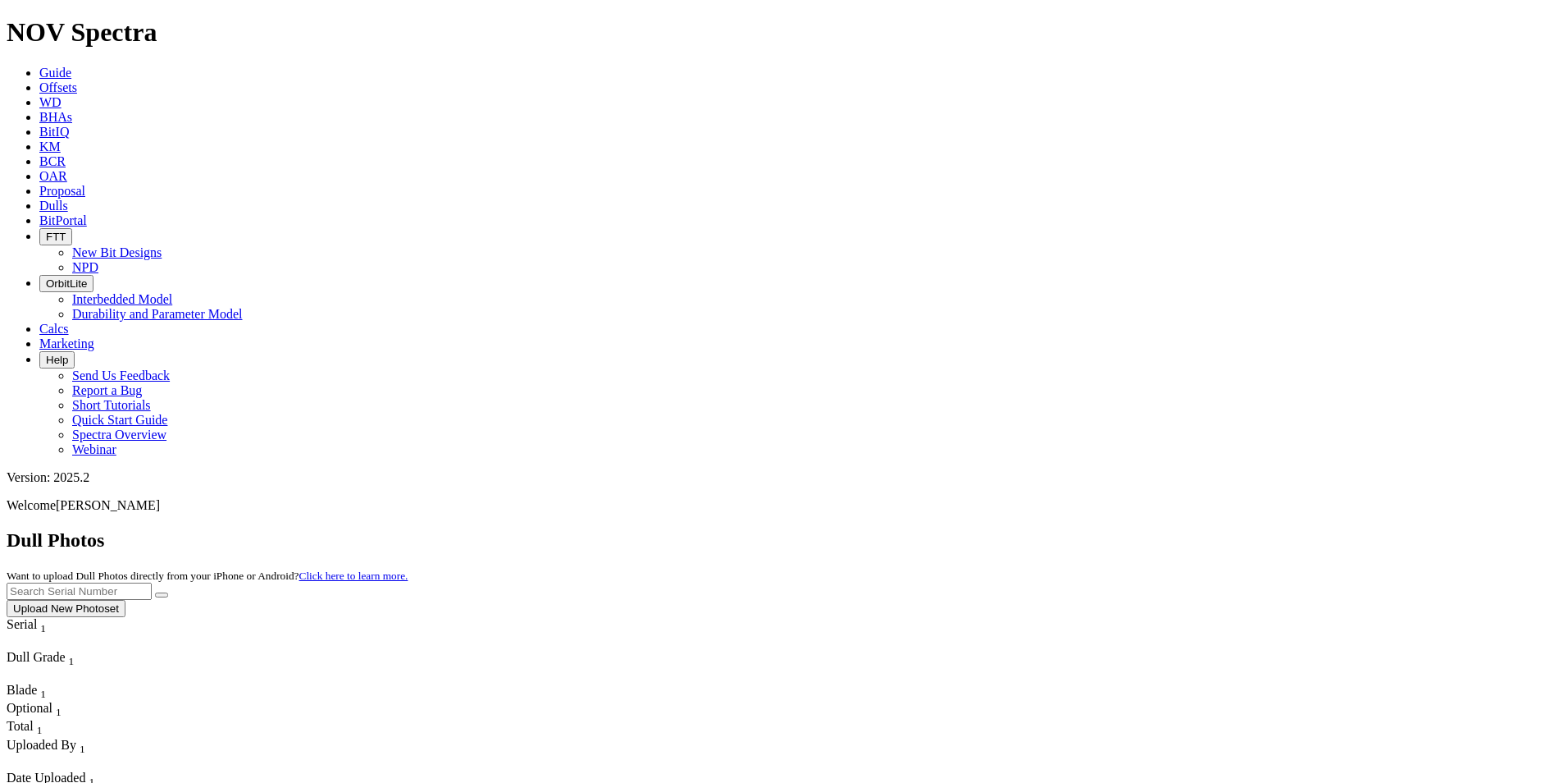
click at [125, 600] on button "Upload New Photoset" at bounding box center [65, 608] width 119 height 17
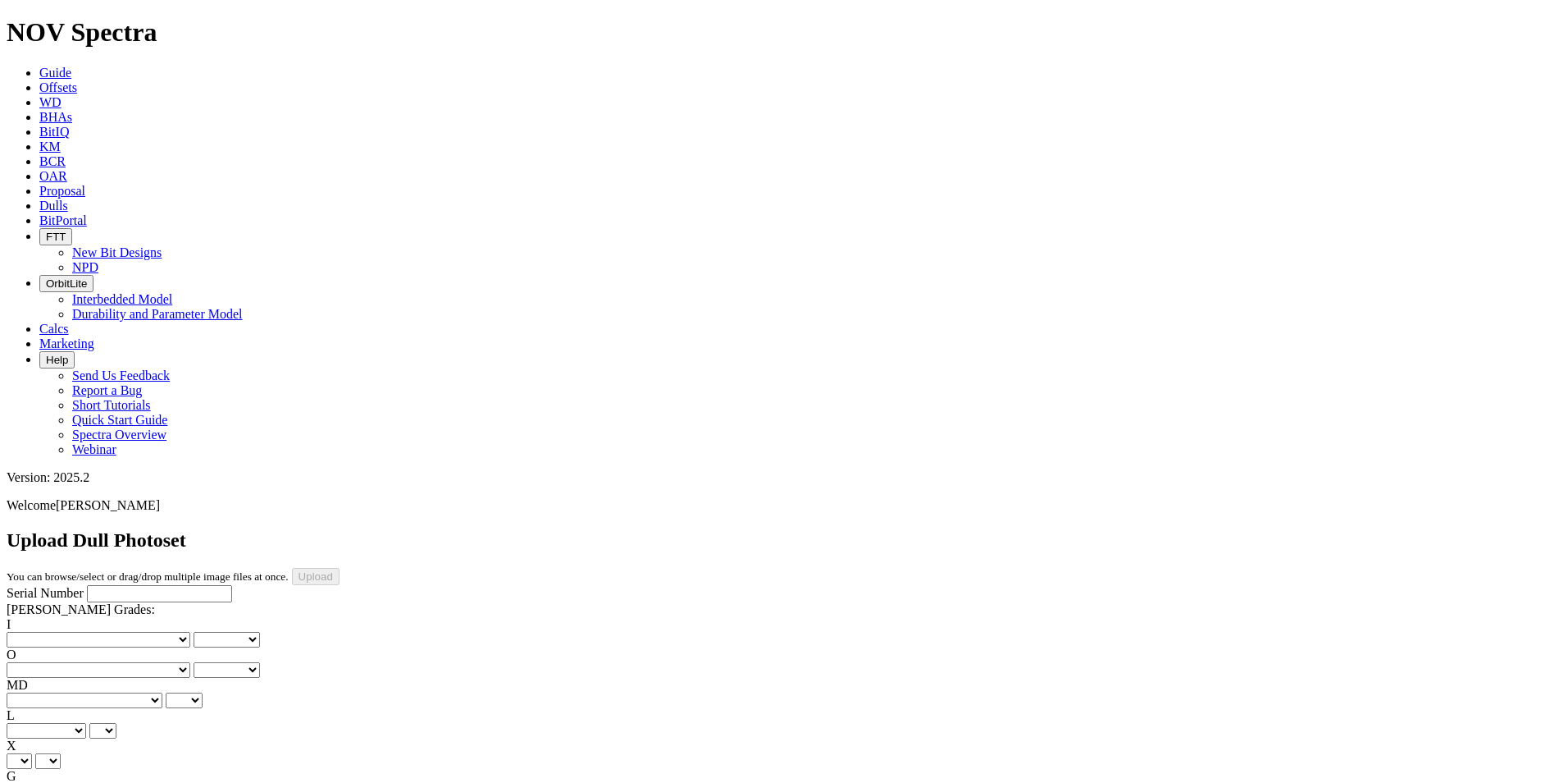
scroll to position [358, 0]
